Goal: Transaction & Acquisition: Purchase product/service

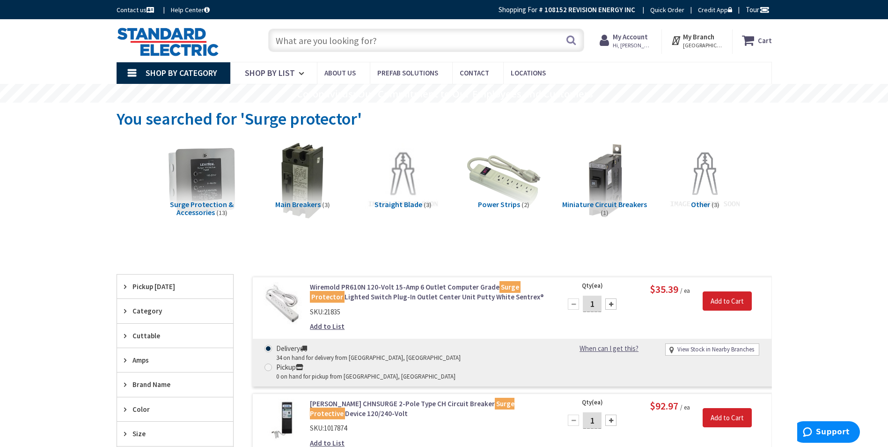
click at [448, 35] on input "text" at bounding box center [426, 40] width 316 height 23
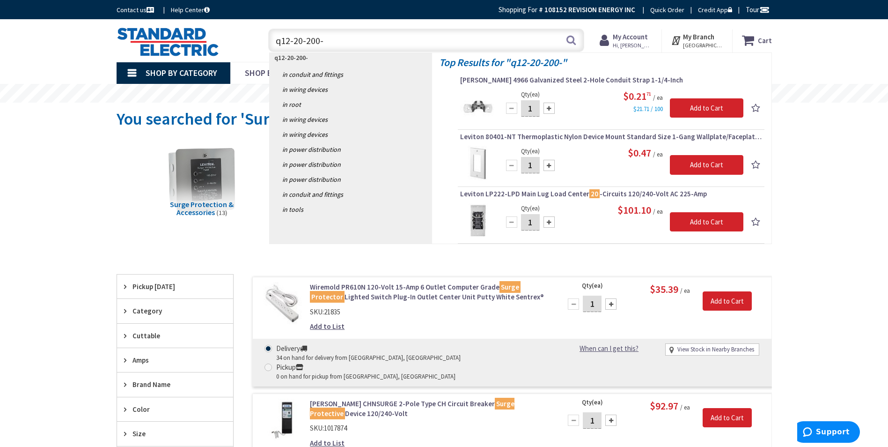
type input "q12-20-200"
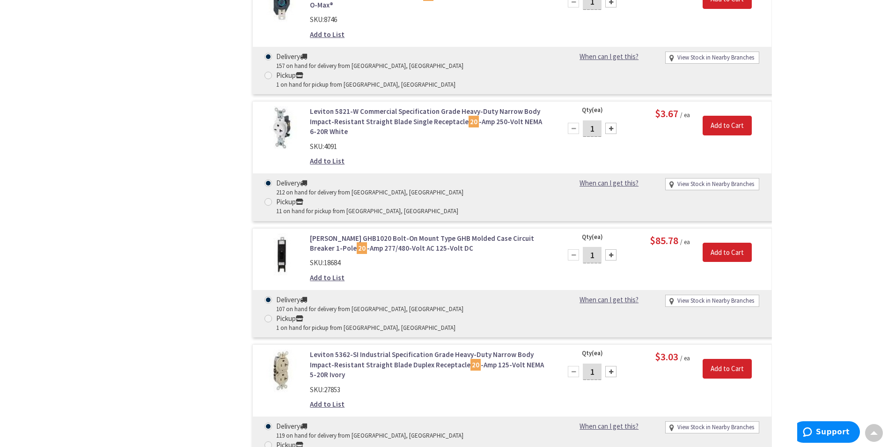
type input "[GEOGRAPHIC_DATA], [GEOGRAPHIC_DATA]"
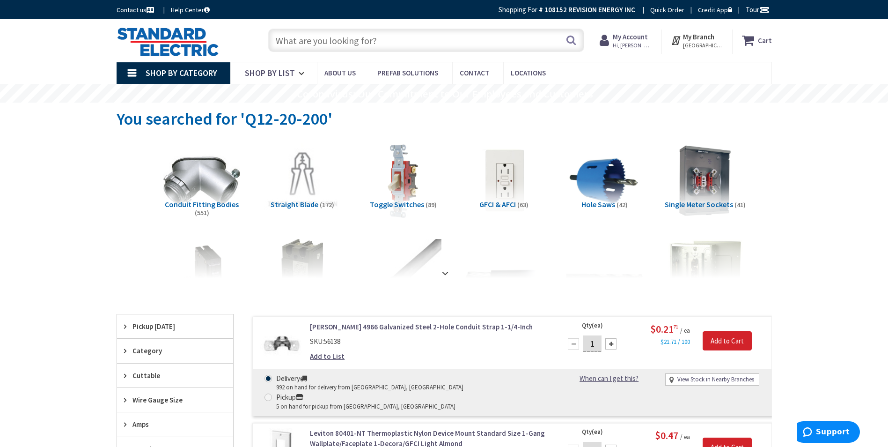
click at [396, 37] on input "text" at bounding box center [426, 40] width 316 height 23
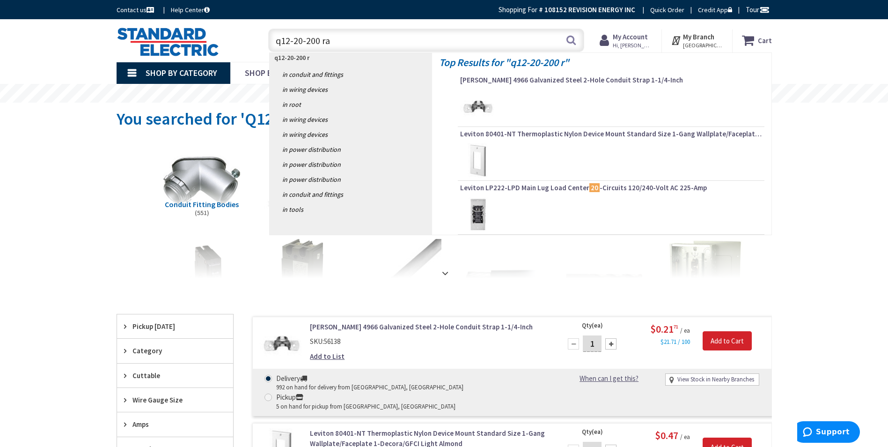
type input "q12-20-200 raw"
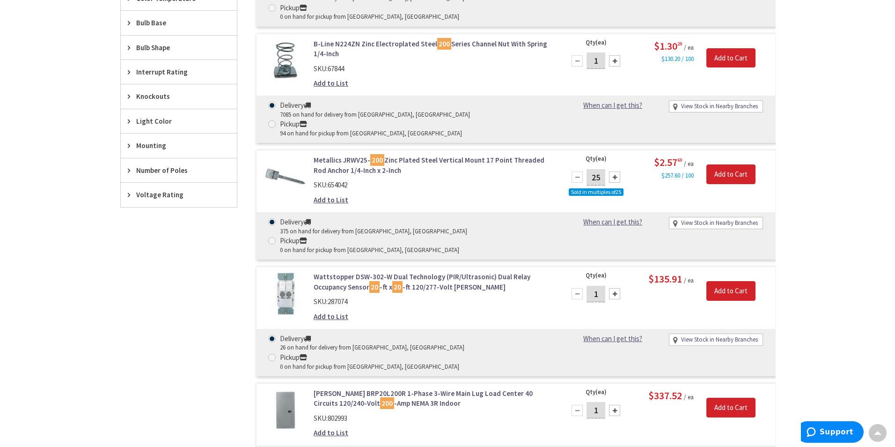
scroll to position [749, 0]
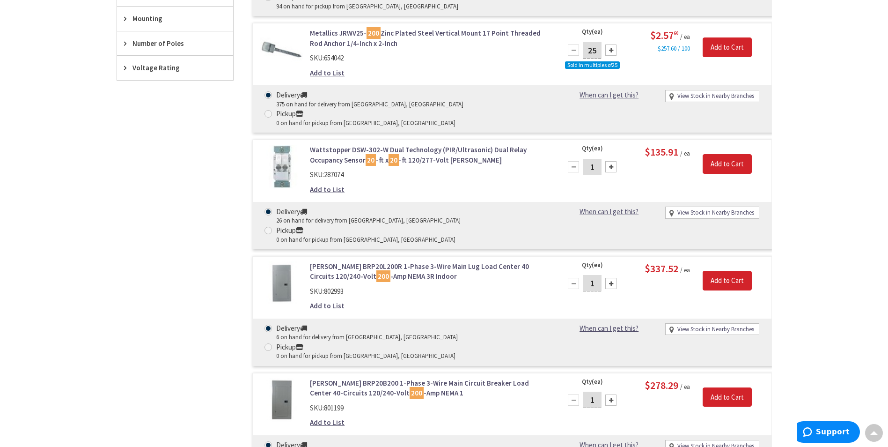
type input "10"
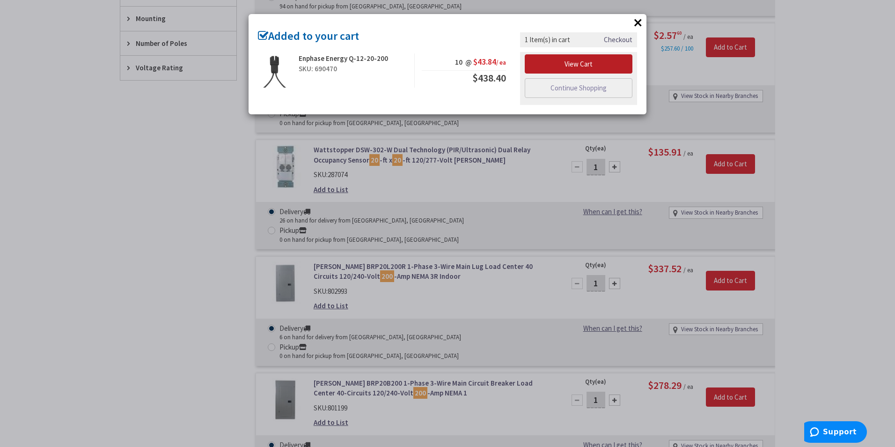
click at [554, 66] on link "View Cart" at bounding box center [579, 64] width 108 height 20
